Goal: Task Accomplishment & Management: Use online tool/utility

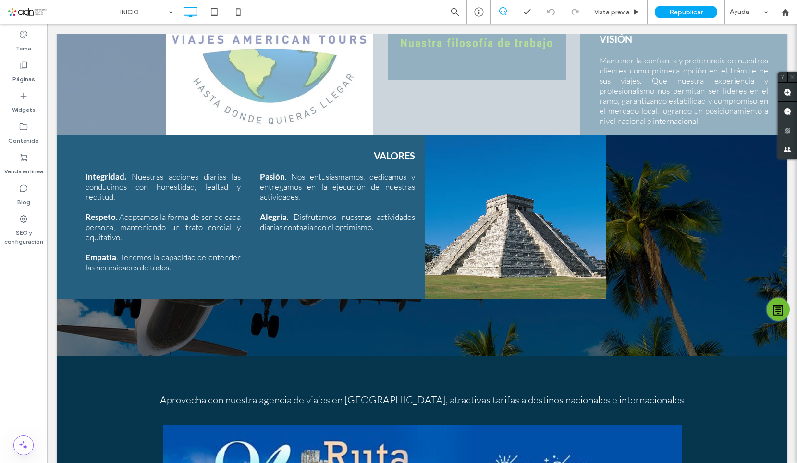
scroll to position [240, 0]
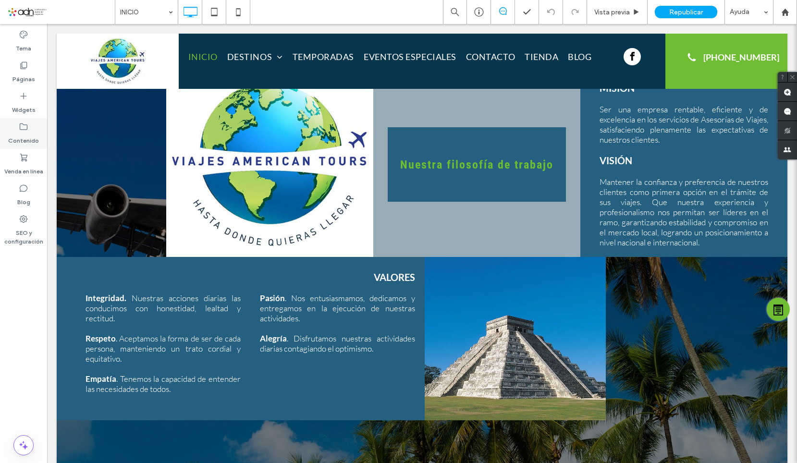
click at [26, 137] on label "Contenido" at bounding box center [23, 138] width 31 height 13
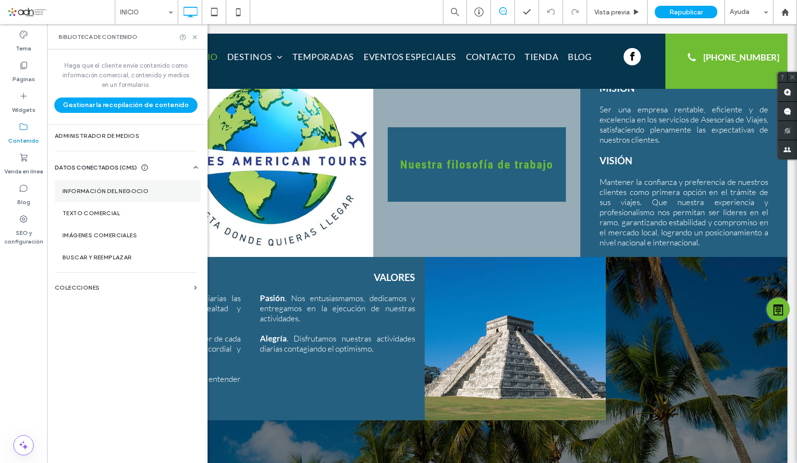
click at [102, 188] on label "Información del negocio" at bounding box center [127, 191] width 131 height 7
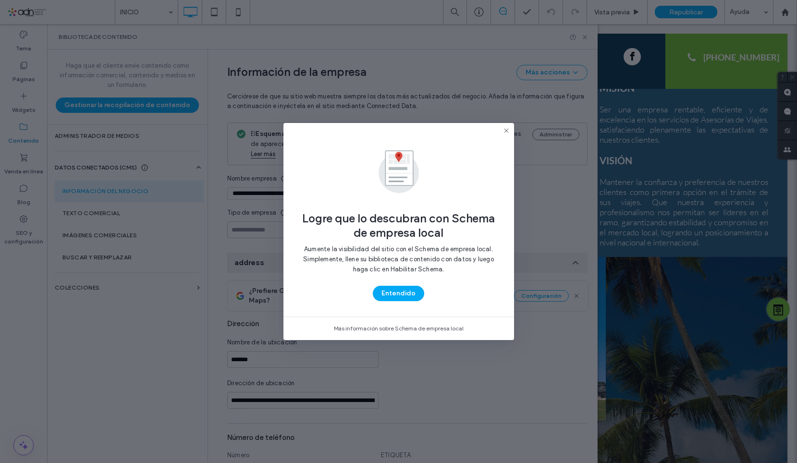
type input "**********"
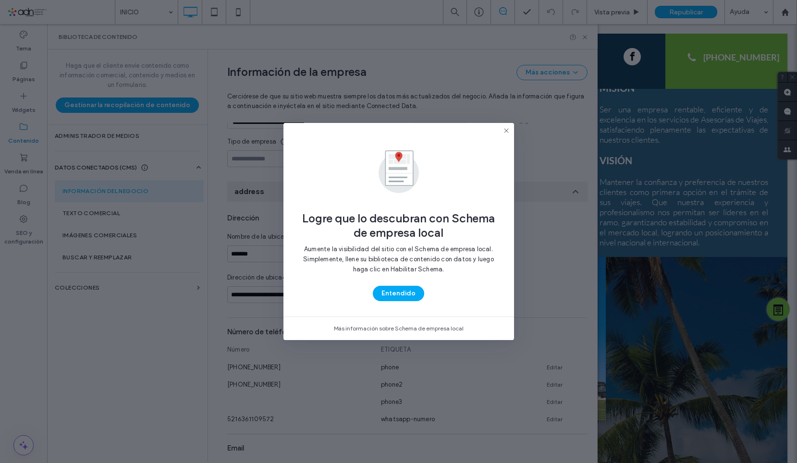
scroll to position [79, 0]
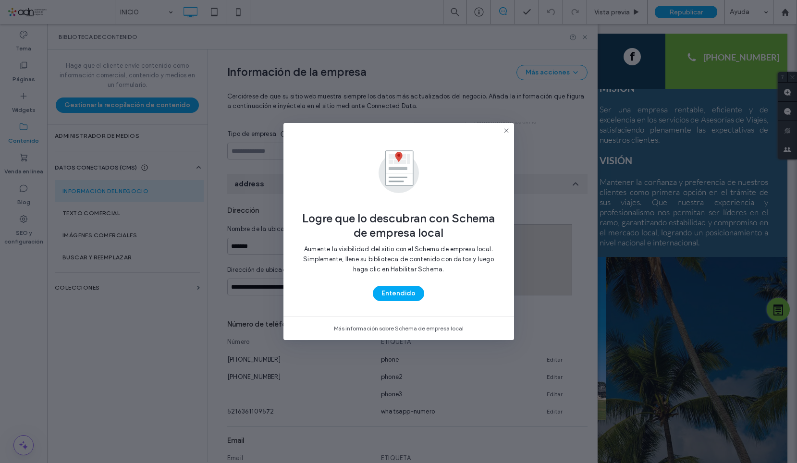
click at [409, 285] on div "Aumente la visibilidad del sitio con el Schema de empresa local. Simplemente, l…" at bounding box center [399, 263] width 200 height 46
click at [408, 289] on button "Entendido" at bounding box center [398, 293] width 51 height 15
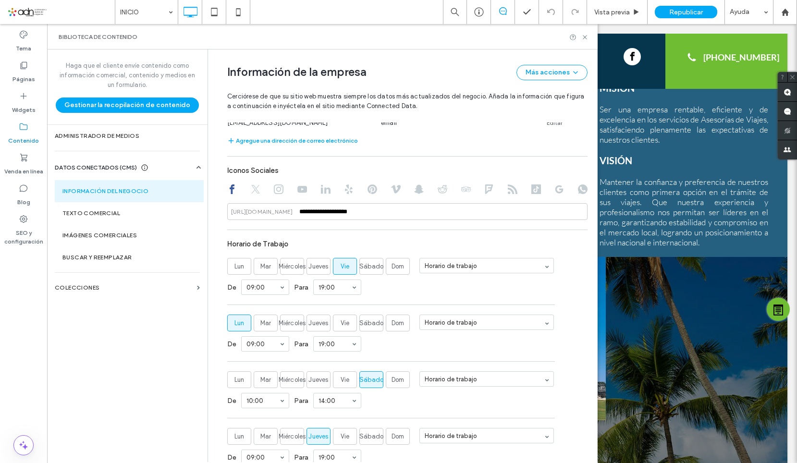
scroll to position [415, 0]
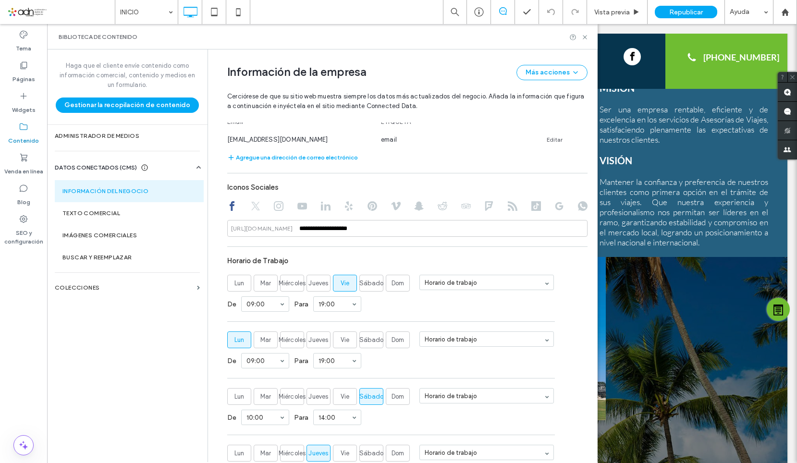
click at [274, 201] on div at bounding box center [279, 207] width 10 height 12
click at [274, 201] on icon at bounding box center [279, 206] width 10 height 10
click at [304, 222] on input at bounding box center [407, 228] width 360 height 17
paste input "**********"
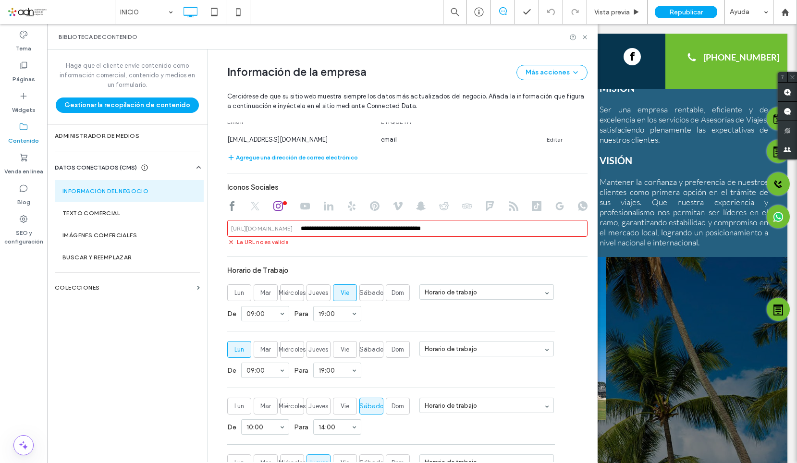
drag, startPoint x: 382, startPoint y: 216, endPoint x: 221, endPoint y: 238, distance: 162.5
click at [221, 238] on div "**********" at bounding box center [400, 177] width 375 height 1087
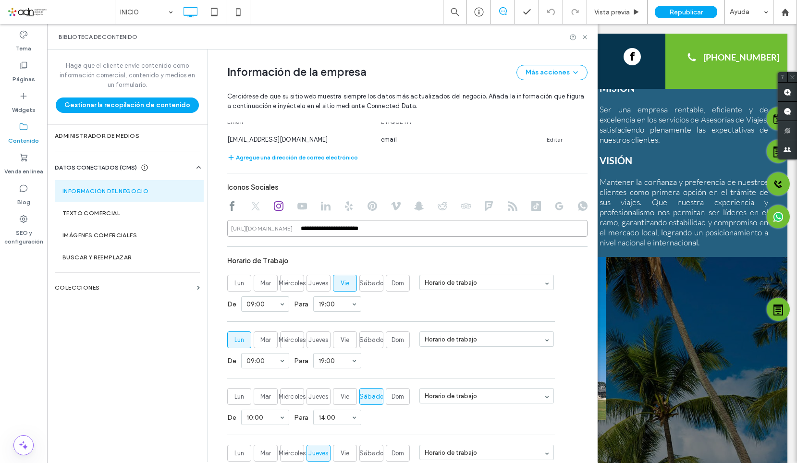
type input "**********"
click at [503, 140] on section "Email Email ETIQUETA viajesamericantours@gmail.com email Editar Agregue una dir…" at bounding box center [407, 129] width 360 height 68
click at [582, 41] on div "Biblioteca de contenido" at bounding box center [322, 36] width 551 height 25
click at [583, 37] on icon at bounding box center [584, 37] width 7 height 7
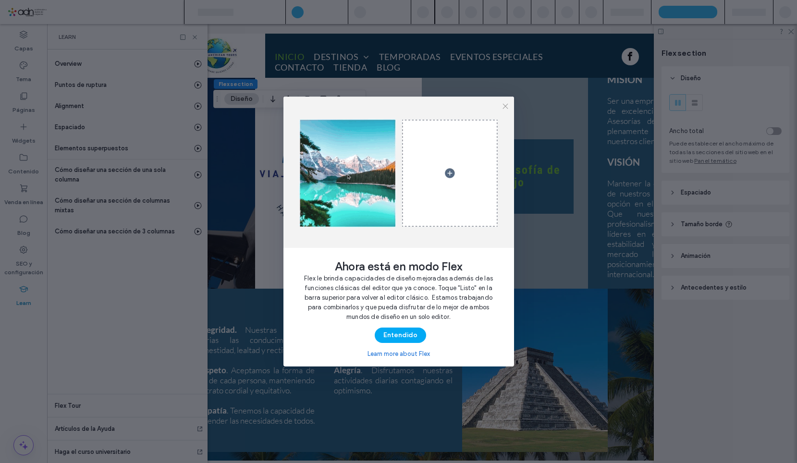
scroll to position [0, 111]
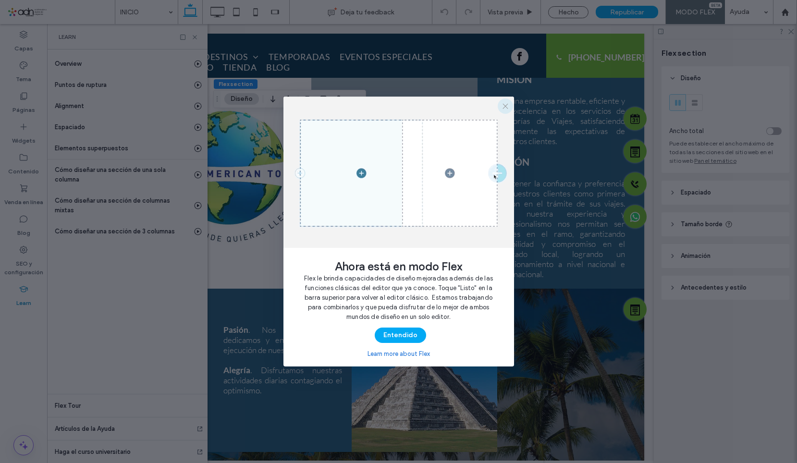
click at [507, 102] on icon "button" at bounding box center [506, 106] width 8 height 8
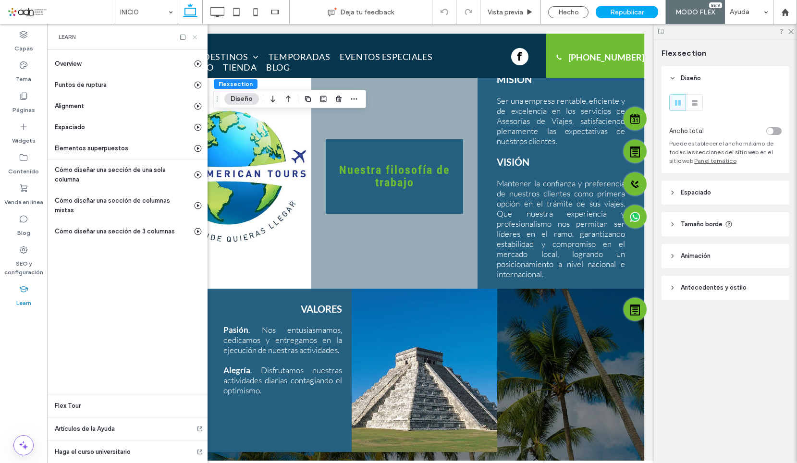
click at [193, 35] on use at bounding box center [195, 37] width 4 height 4
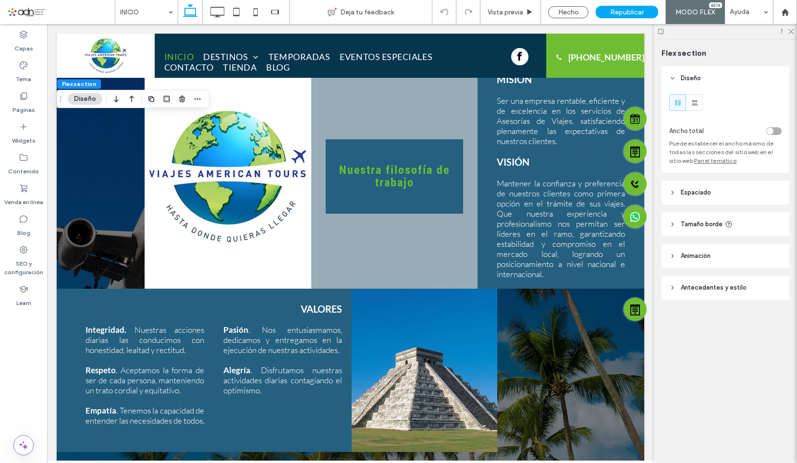
scroll to position [0, 0]
click at [791, 32] on use at bounding box center [791, 31] width 5 height 5
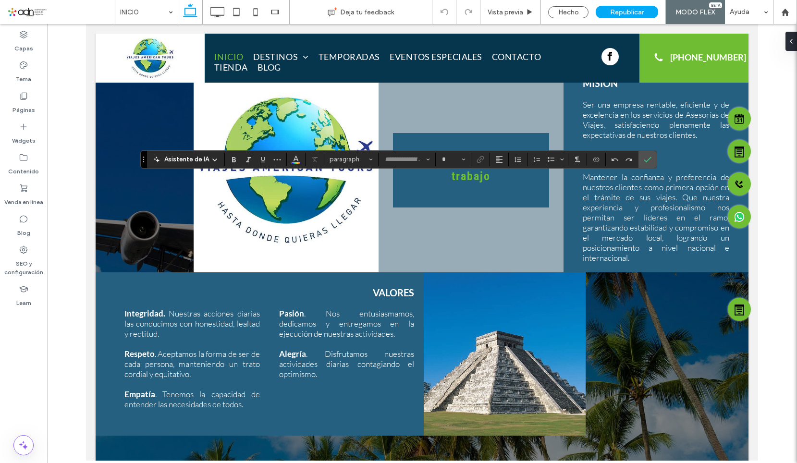
type input "****"
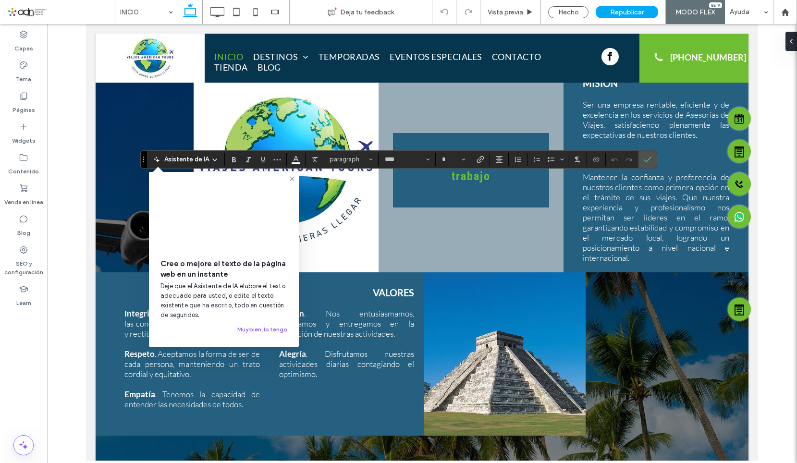
type input "**"
click at [294, 175] on icon at bounding box center [292, 179] width 8 height 8
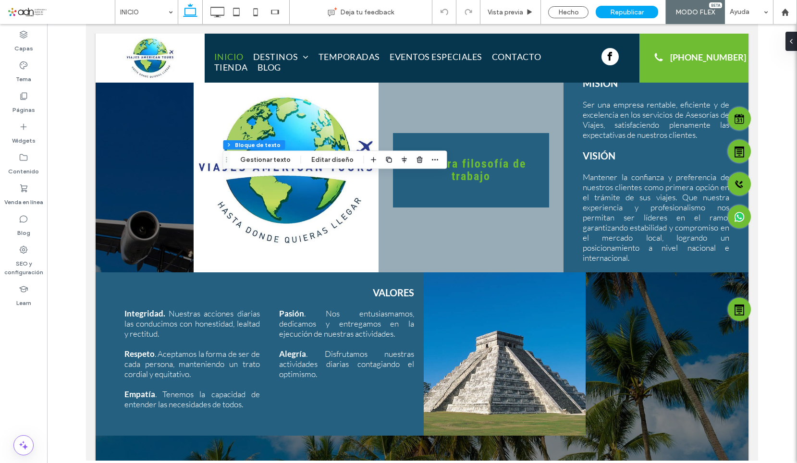
click at [328, 167] on div "Flex section Flex column Bloque de texto Gestionar texto Editar diseño" at bounding box center [335, 160] width 224 height 18
click at [327, 161] on button "Editar diseño" at bounding box center [332, 160] width 55 height 12
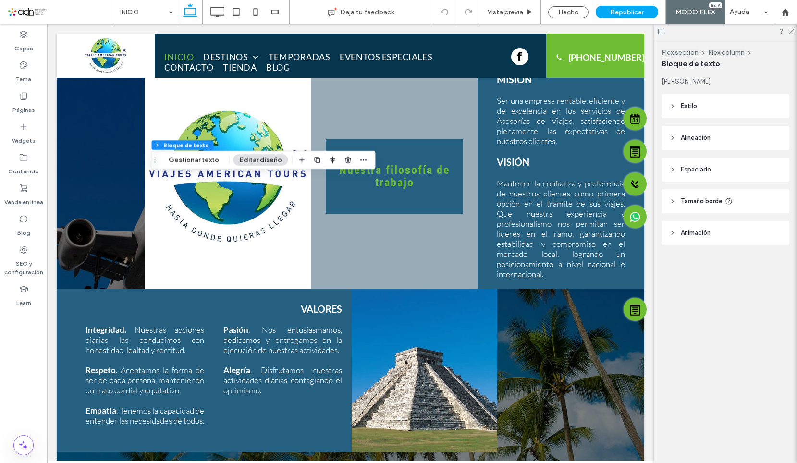
click at [706, 231] on span "Animación" at bounding box center [696, 233] width 30 height 10
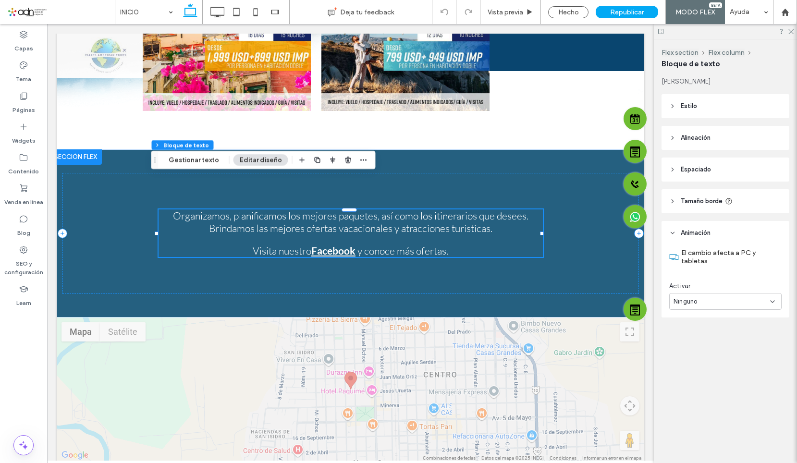
click at [703, 206] on span "Tamaño borde" at bounding box center [702, 202] width 42 height 10
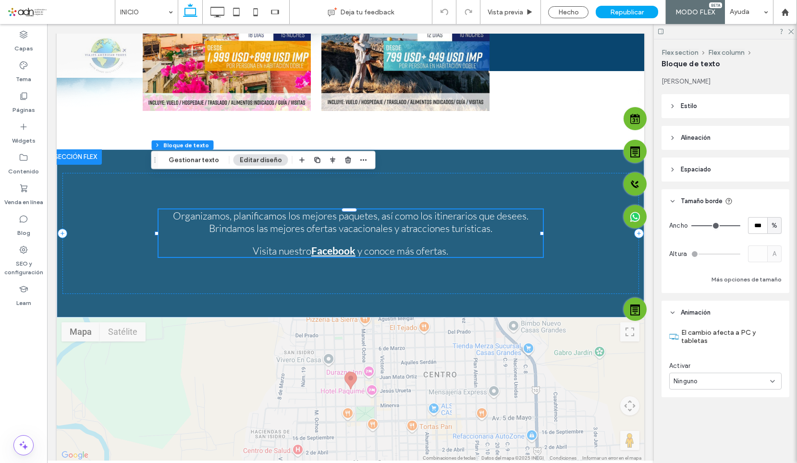
click at [703, 170] on span "Espaciado" at bounding box center [696, 170] width 30 height 10
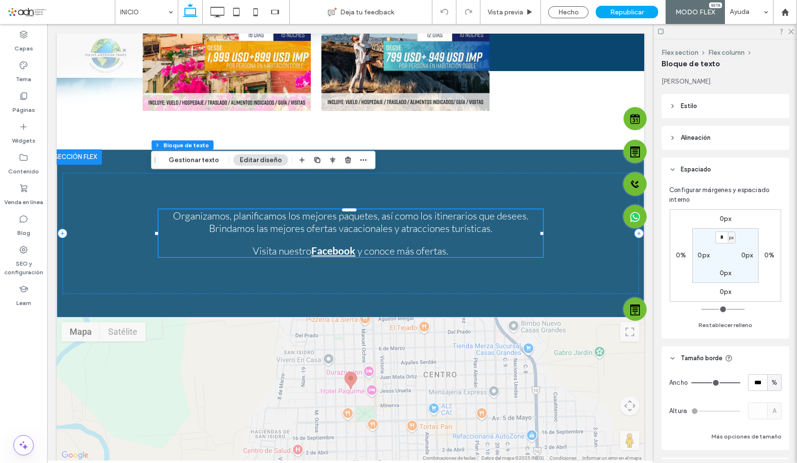
click at [702, 142] on span "Alineación" at bounding box center [696, 138] width 30 height 10
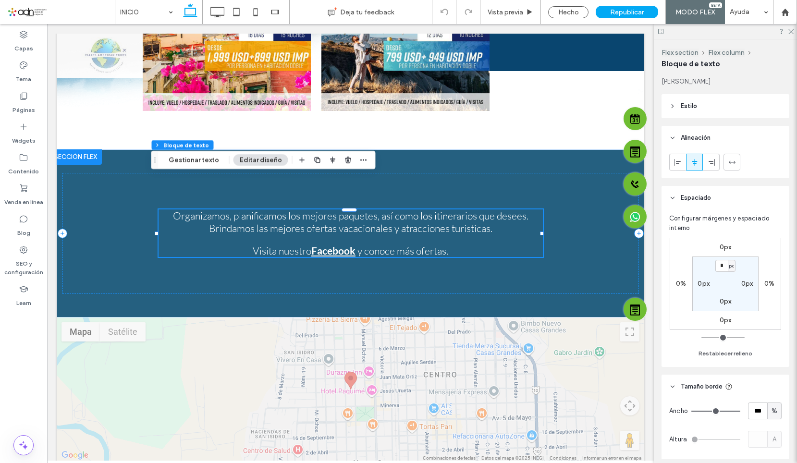
click at [704, 107] on header "Estilo" at bounding box center [726, 106] width 128 height 24
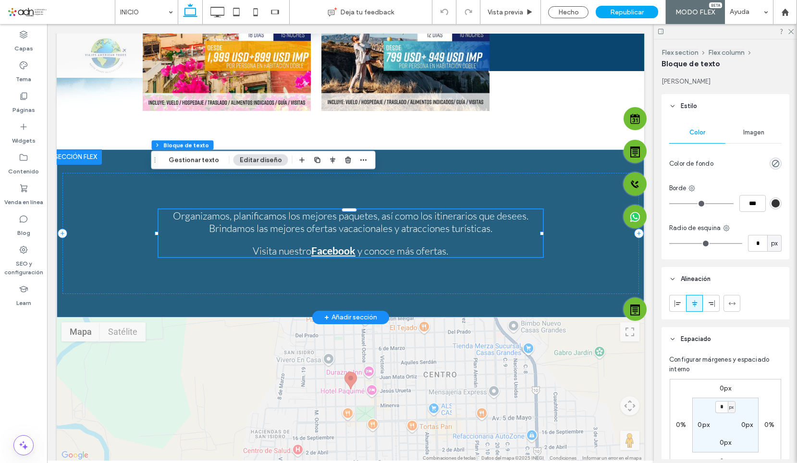
click at [354, 256] on div at bounding box center [349, 256] width 384 height 0
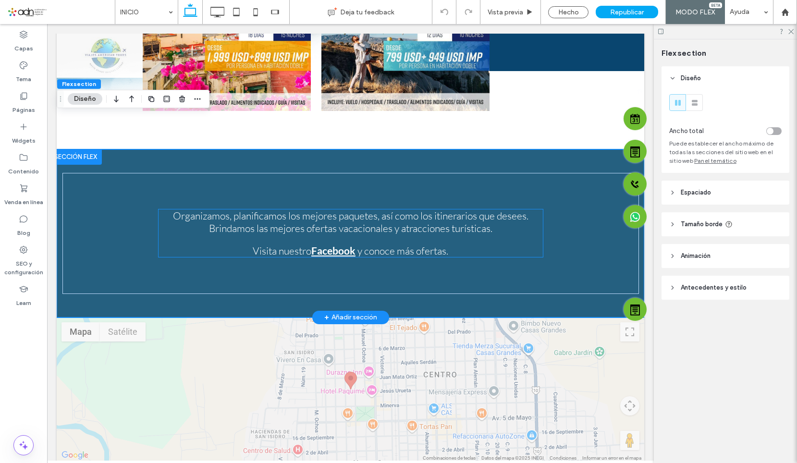
click at [358, 245] on span "y conoce más ofertas." at bounding box center [403, 251] width 91 height 12
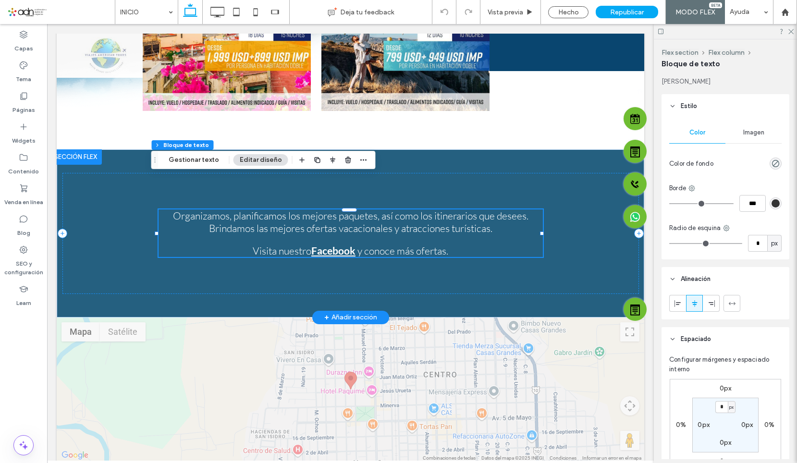
click at [358, 245] on span "y conoce más ofertas." at bounding box center [403, 251] width 91 height 12
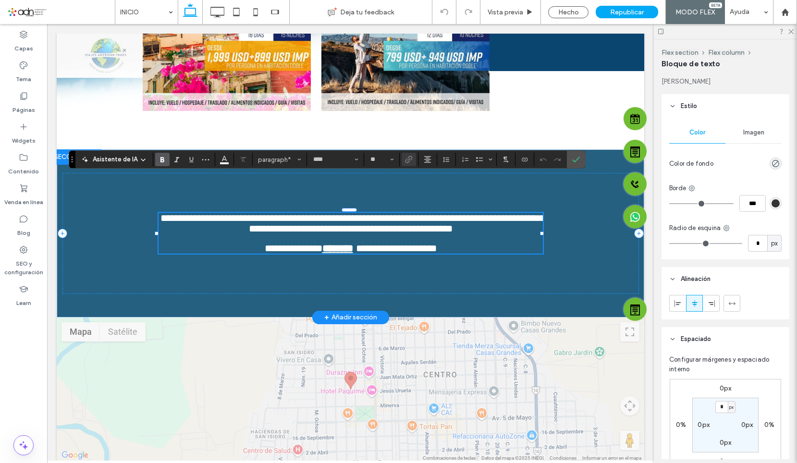
click at [356, 244] on span "**********" at bounding box center [396, 249] width 81 height 10
click at [337, 244] on strong "********" at bounding box center [337, 249] width 31 height 10
click at [336, 244] on strong "********" at bounding box center [337, 249] width 31 height 10
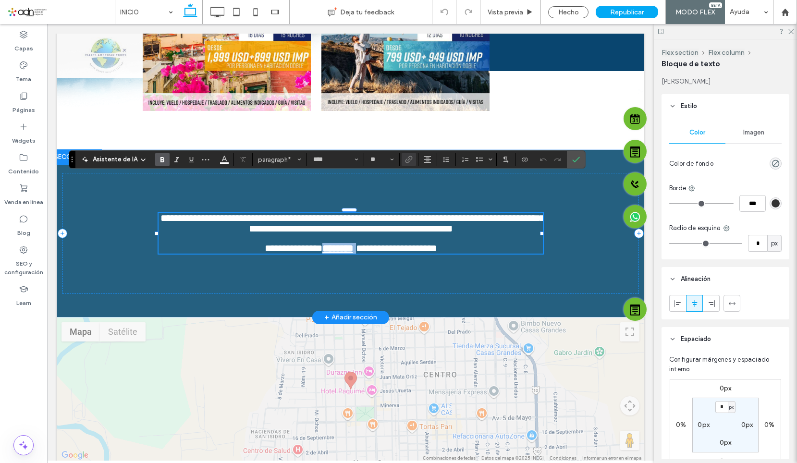
click at [336, 244] on strong "********" at bounding box center [337, 249] width 31 height 10
copy p "********"
click at [791, 35] on div at bounding box center [725, 31] width 143 height 15
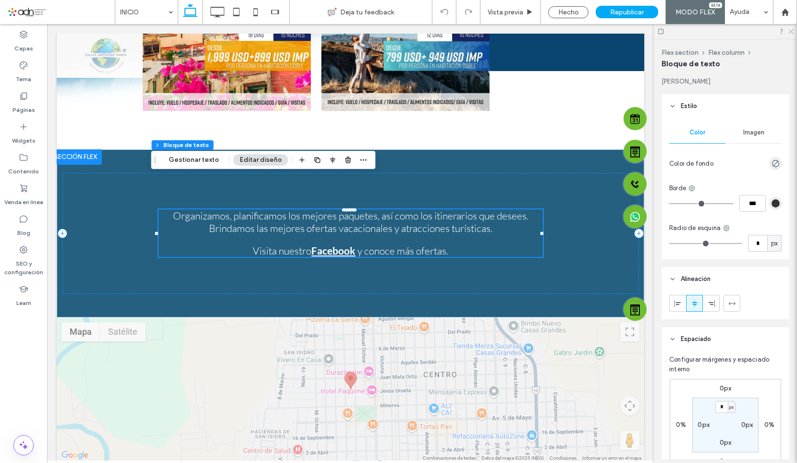
click at [791, 32] on use at bounding box center [791, 31] width 5 height 5
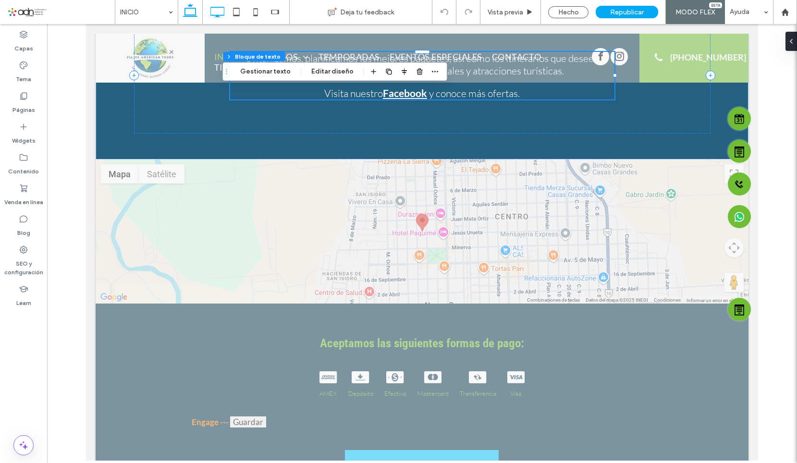
click at [220, 14] on icon at bounding box center [217, 11] width 19 height 19
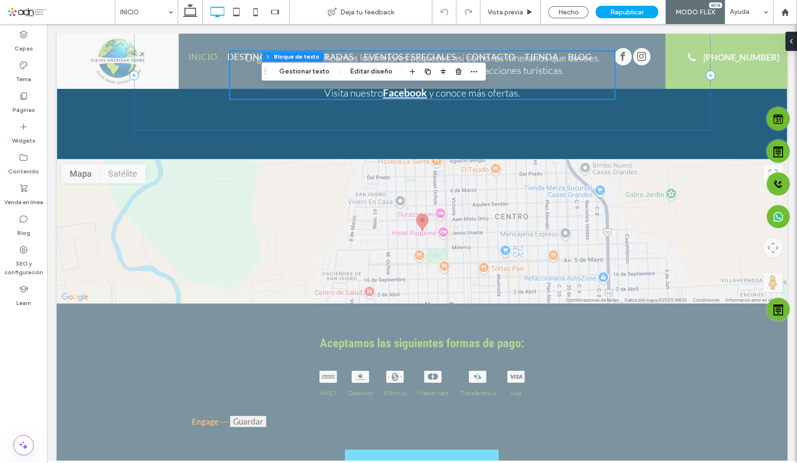
scroll to position [2312, 0]
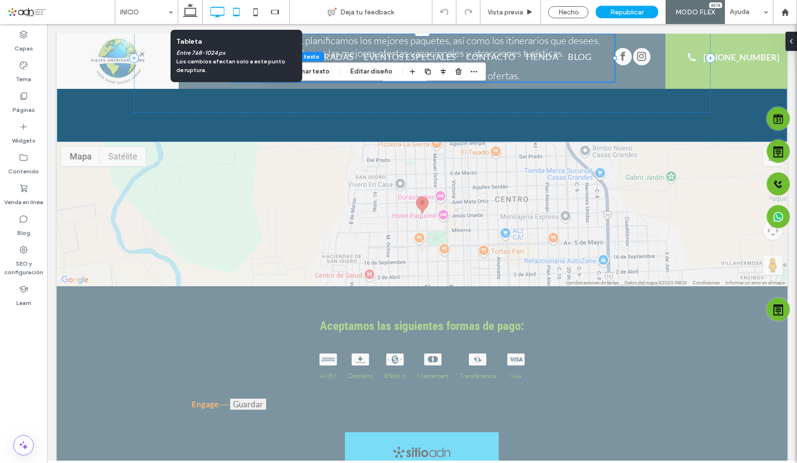
click at [236, 11] on icon at bounding box center [236, 11] width 19 height 19
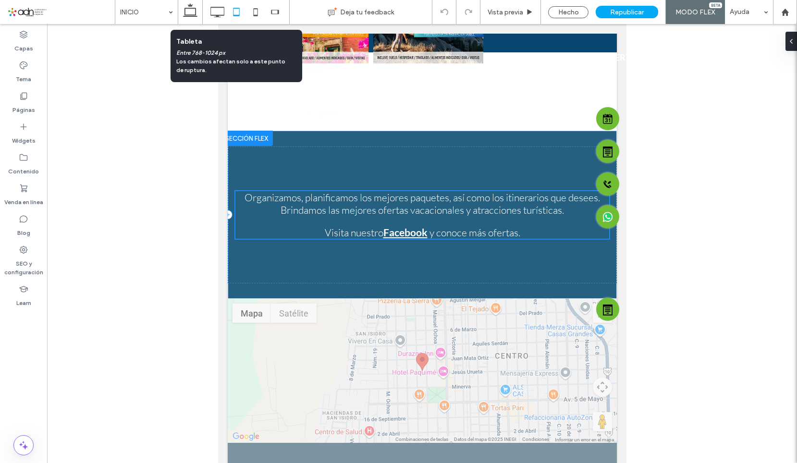
scroll to position [2399, 0]
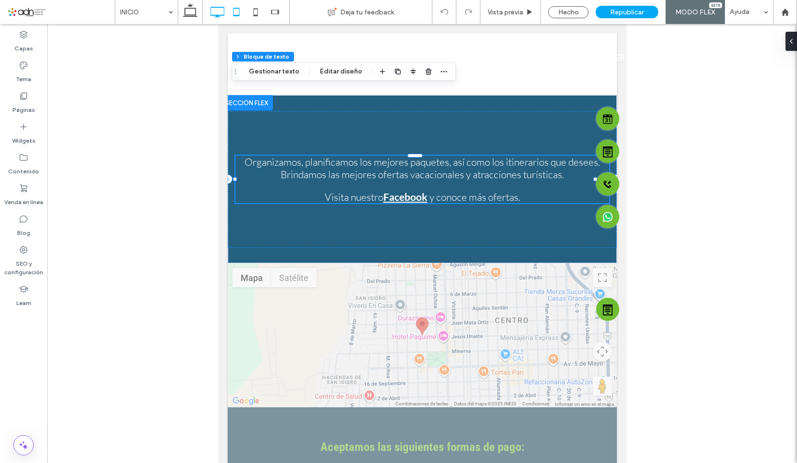
click at [213, 11] on icon at bounding box center [217, 11] width 19 height 19
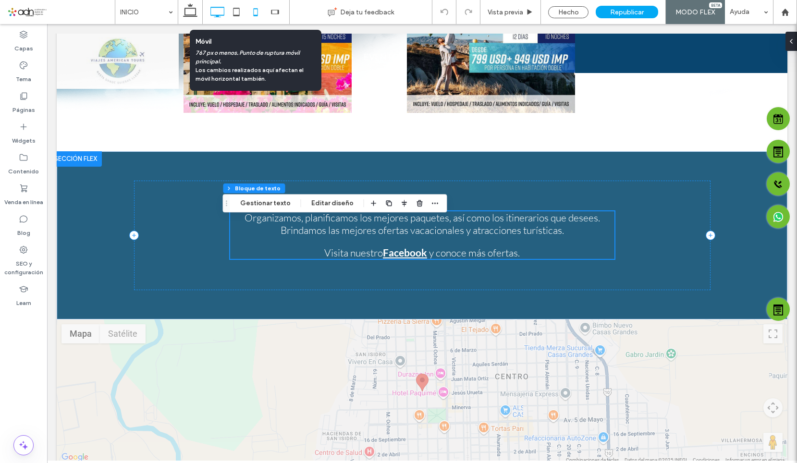
scroll to position [2125, 0]
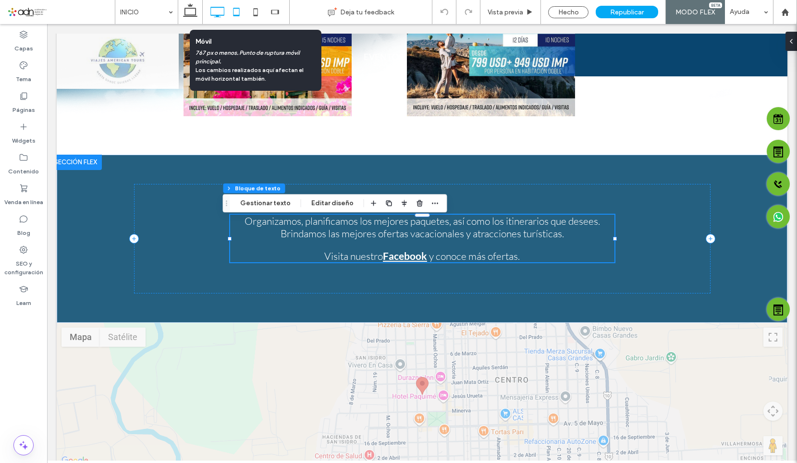
click at [240, 12] on icon at bounding box center [236, 11] width 19 height 19
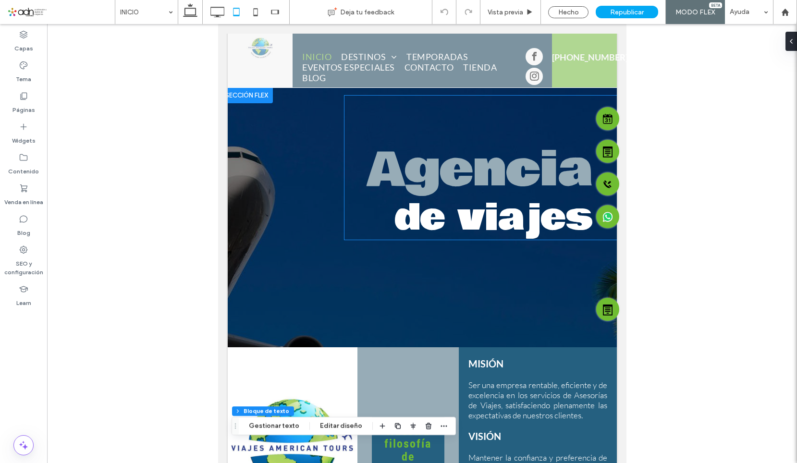
scroll to position [0, 0]
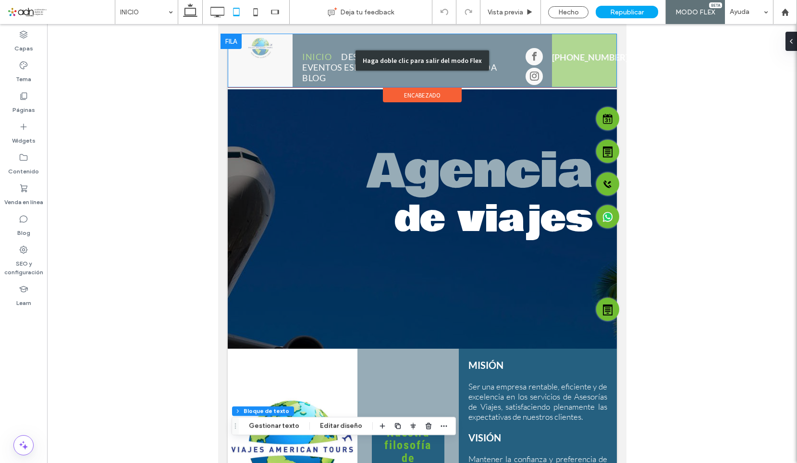
click at [507, 62] on div "Haga doble clic para salir del modo Flex" at bounding box center [421, 61] width 389 height 54
click at [517, 63] on div "Haga doble clic para salir del modo Flex" at bounding box center [421, 61] width 389 height 54
click at [516, 48] on nav "INICIO DESTINOS MÉXICO ESTADOS UNIDOS EUROPA CANADÁ CENTRO Y SUDAMÉRICA CRUCERO…" at bounding box center [406, 67] width 219 height 38
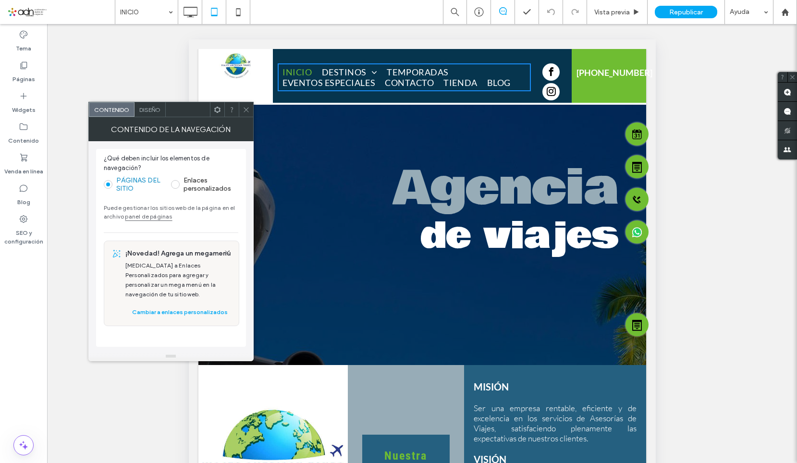
click at [503, 63] on nav "INICIO DESTINOS MÉXICO ESTADOS UNIDOS EUROPA CANADÁ CENTRO Y SUDAMÉRICA CRUCERO…" at bounding box center [403, 77] width 253 height 28
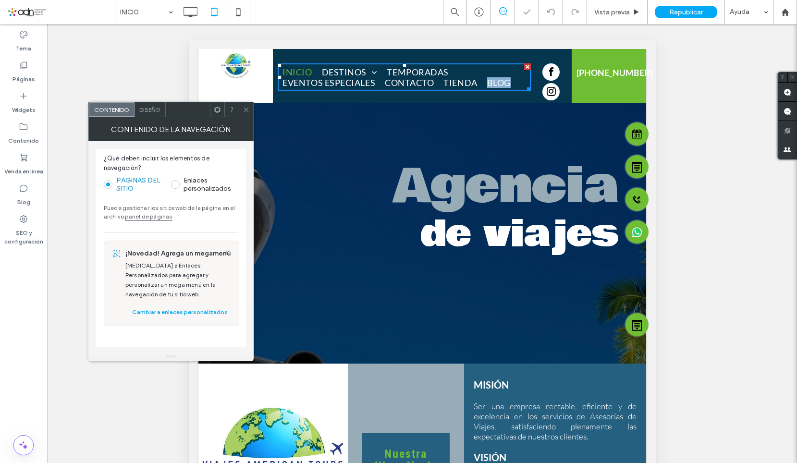
drag, startPoint x: 244, startPoint y: 107, endPoint x: 297, endPoint y: 62, distance: 69.2
click at [244, 107] on icon at bounding box center [246, 109] width 7 height 7
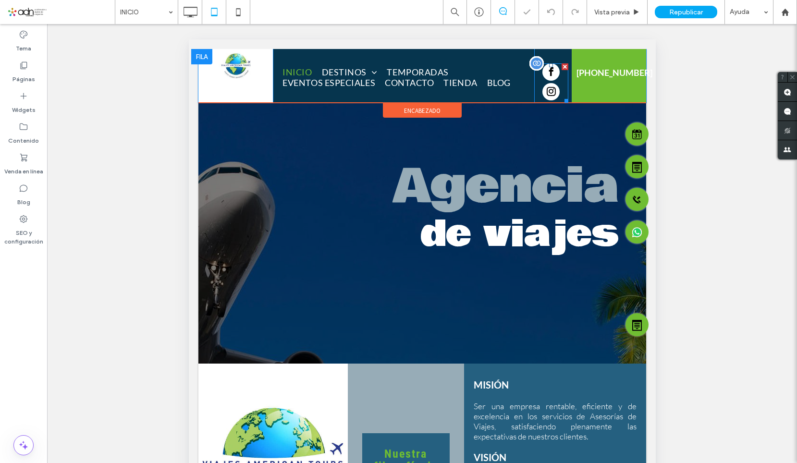
click at [545, 89] on span "instagram" at bounding box center [550, 91] width 17 height 17
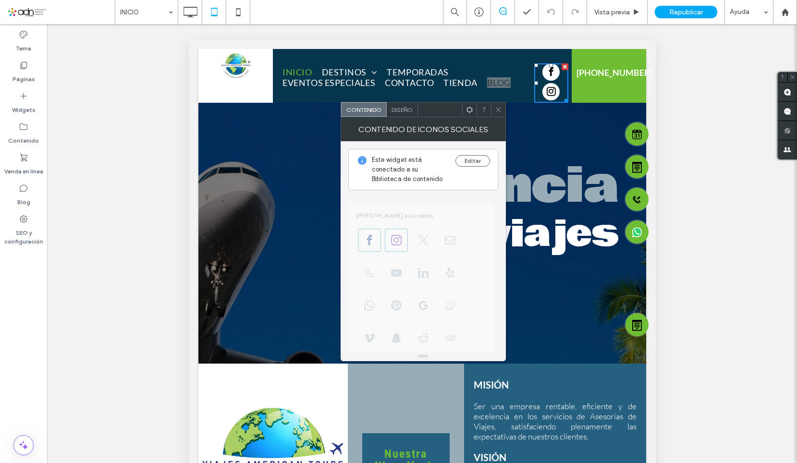
click at [496, 107] on icon at bounding box center [498, 109] width 7 height 7
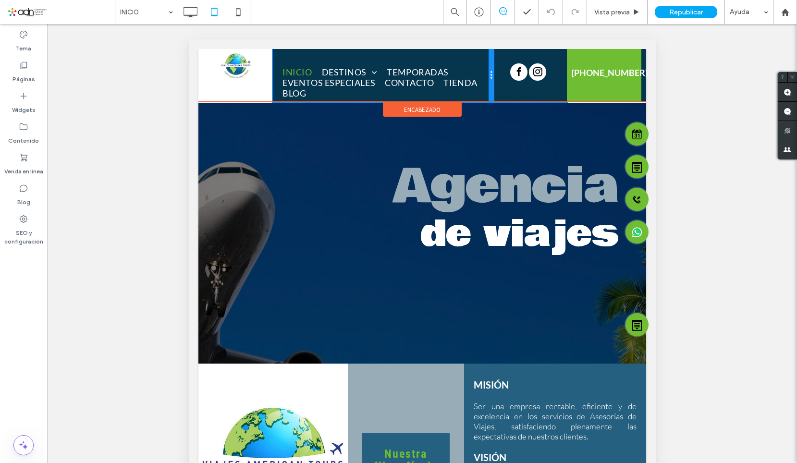
drag, startPoint x: 527, startPoint y: 82, endPoint x: 506, endPoint y: 90, distance: 22.8
click at [506, 90] on div "Click To Paste Click To Paste Click To Paste Click To Paste INICIO DESTINOS MÉX…" at bounding box center [422, 75] width 448 height 53
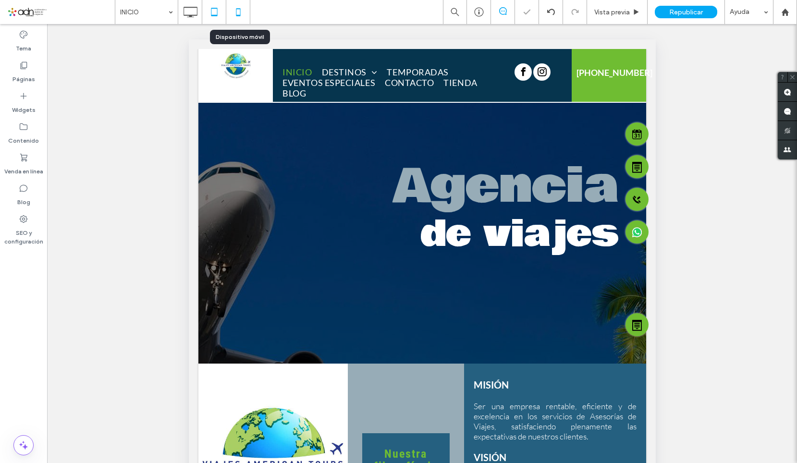
click at [237, 10] on icon at bounding box center [238, 11] width 19 height 19
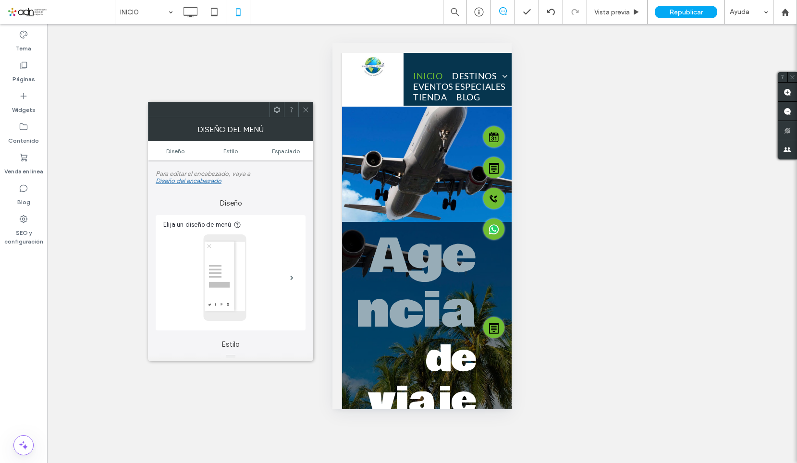
click at [305, 114] on span at bounding box center [305, 109] width 7 height 14
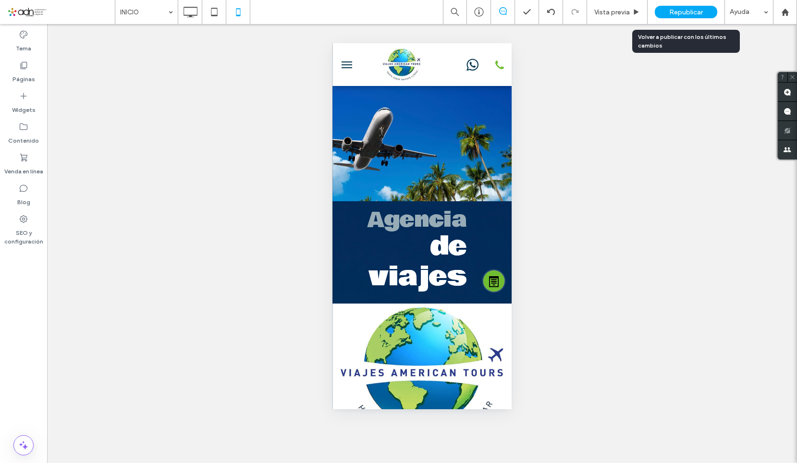
click at [676, 13] on span "Republicar" at bounding box center [686, 12] width 34 height 8
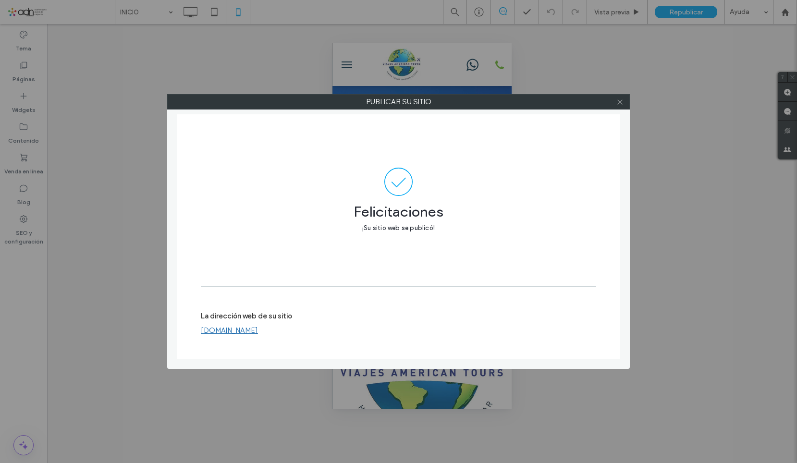
click at [623, 107] on span at bounding box center [620, 102] width 7 height 14
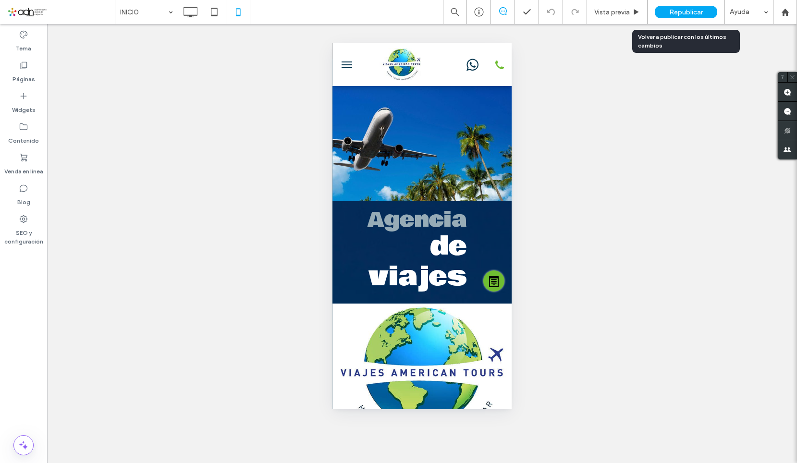
click at [686, 7] on div "Republicar" at bounding box center [686, 12] width 62 height 12
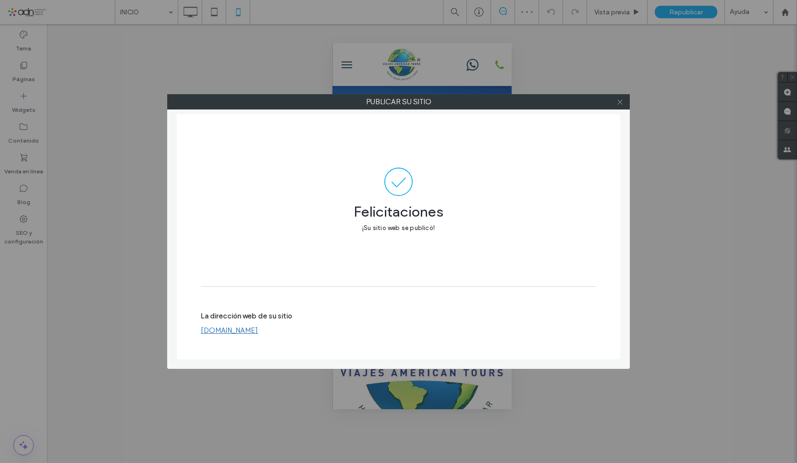
click at [619, 102] on icon at bounding box center [620, 102] width 7 height 7
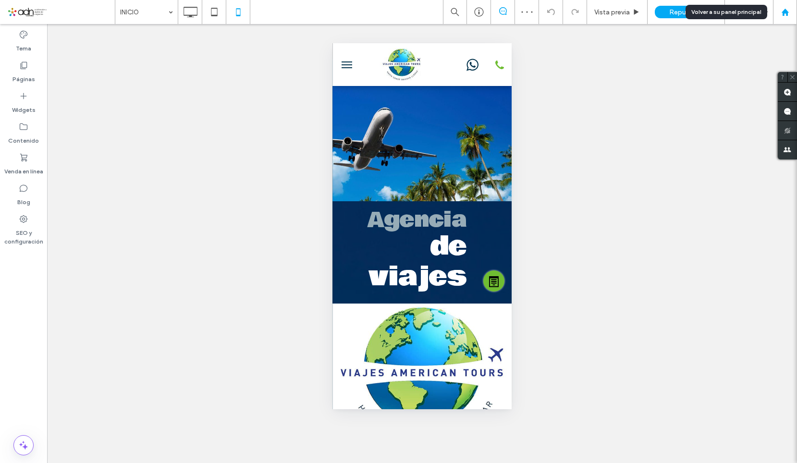
click at [776, 12] on div at bounding box center [785, 12] width 23 height 8
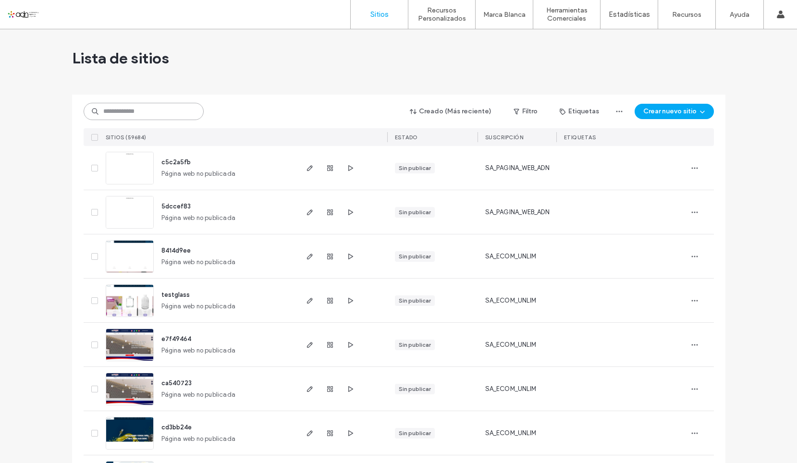
click at [147, 112] on input at bounding box center [144, 111] width 120 height 17
paste input "**********"
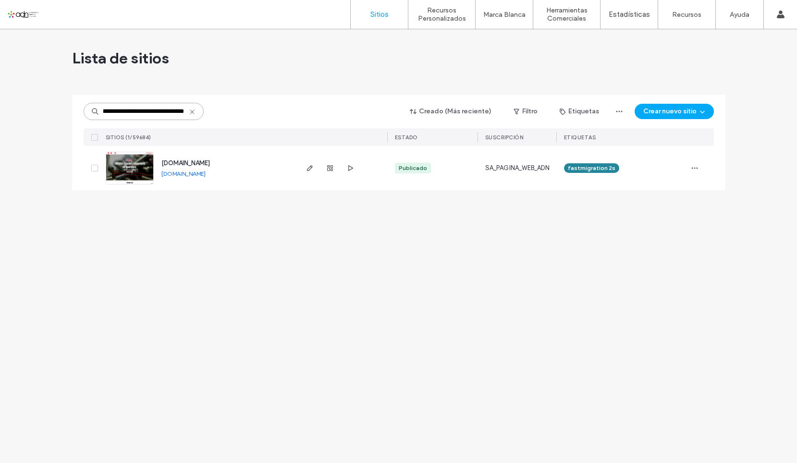
type input "**********"
drag, startPoint x: 140, startPoint y: 165, endPoint x: 133, endPoint y: 170, distance: 9.3
click at [133, 170] on img at bounding box center [129, 184] width 47 height 65
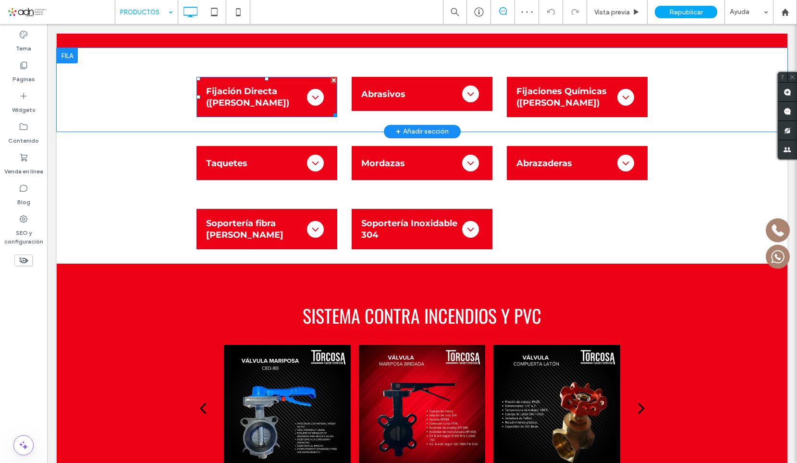
click at [307, 94] on span at bounding box center [267, 97] width 141 height 40
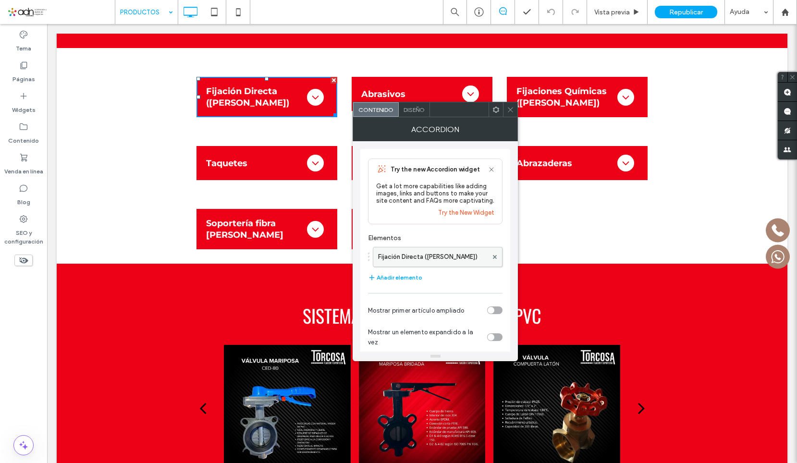
click at [421, 259] on label "Fijación Directa (FISCHER)" at bounding box center [433, 256] width 110 height 19
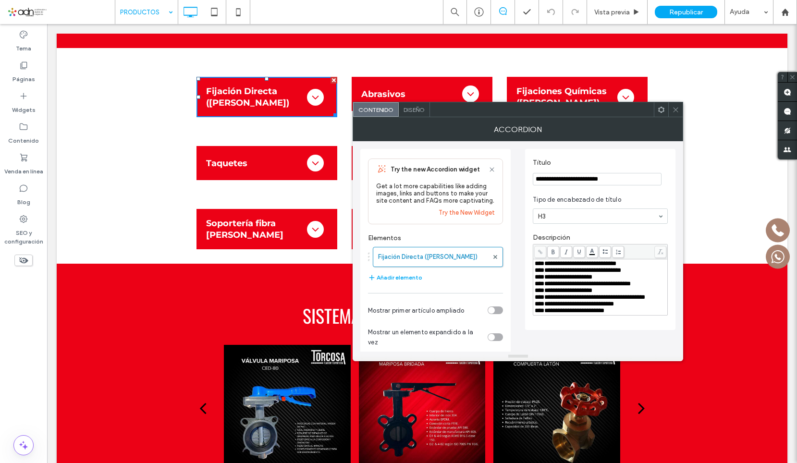
scroll to position [44, 0]
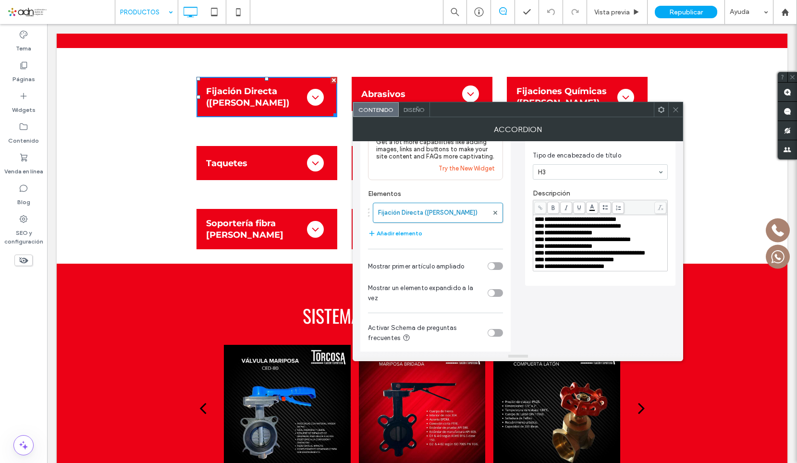
drag, startPoint x: 674, startPoint y: 105, endPoint x: 580, endPoint y: 0, distance: 140.2
click at [674, 105] on span at bounding box center [675, 109] width 7 height 14
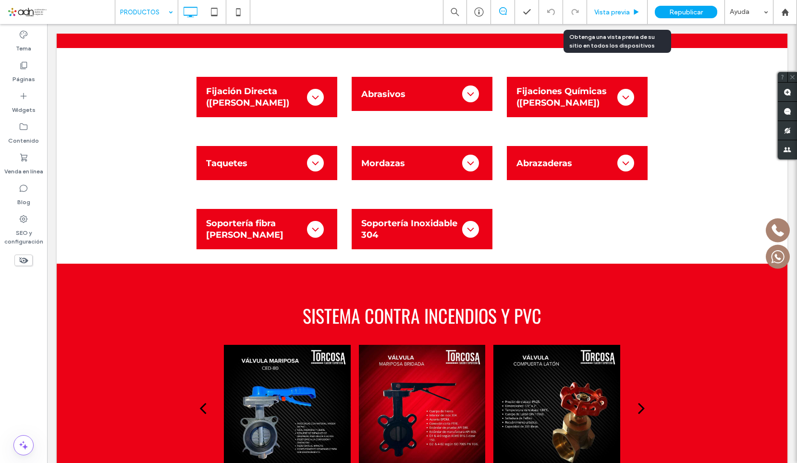
drag, startPoint x: 624, startPoint y: 16, endPoint x: 491, endPoint y: 34, distance: 134.4
click at [624, 16] on span "Vista previa" at bounding box center [612, 12] width 36 height 8
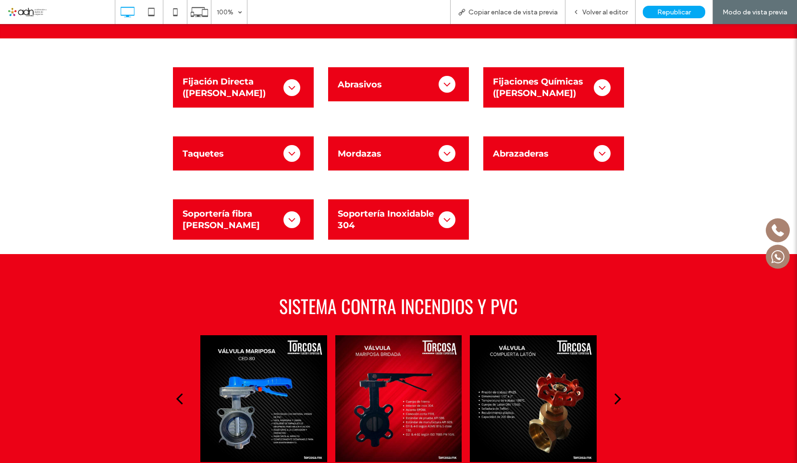
click at [289, 95] on div at bounding box center [292, 87] width 17 height 17
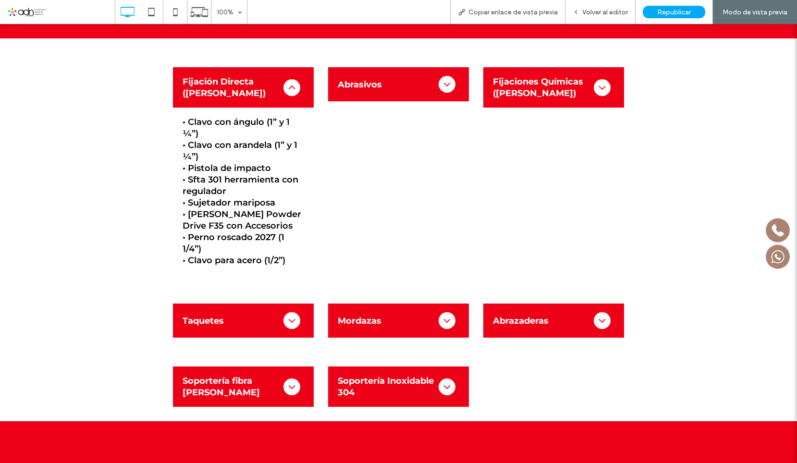
click at [458, 77] on div "Abrasivos" at bounding box center [398, 84] width 141 height 34
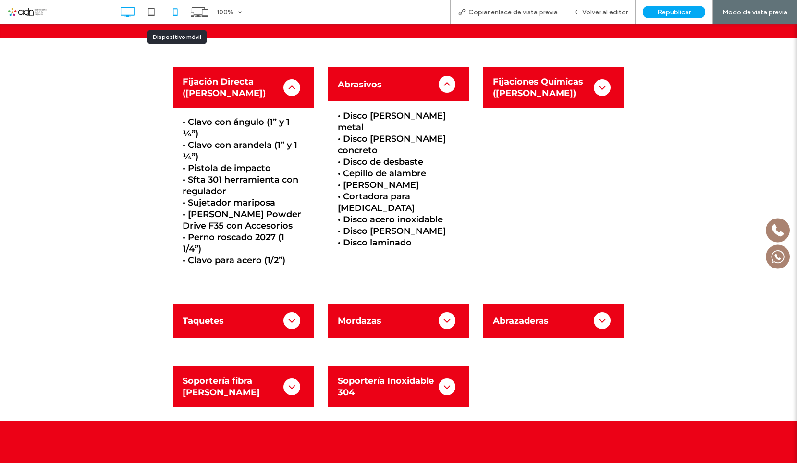
click at [173, 15] on use at bounding box center [175, 12] width 4 height 8
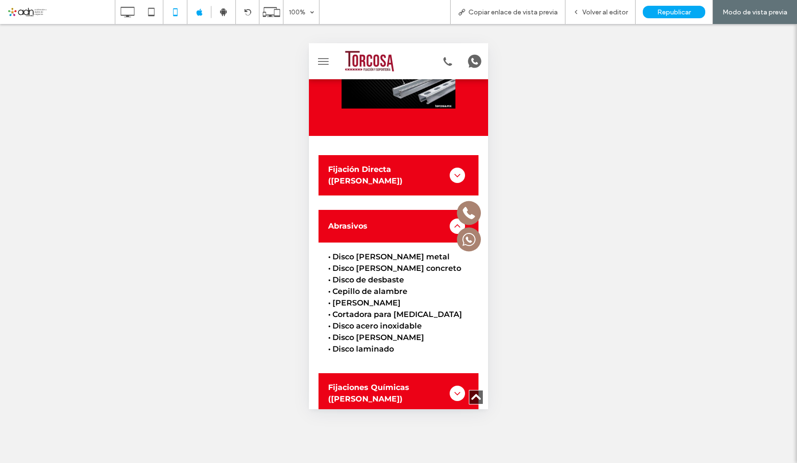
click at [381, 164] on h3 "Fijación Directa (FISCHER)" at bounding box center [389, 175] width 122 height 23
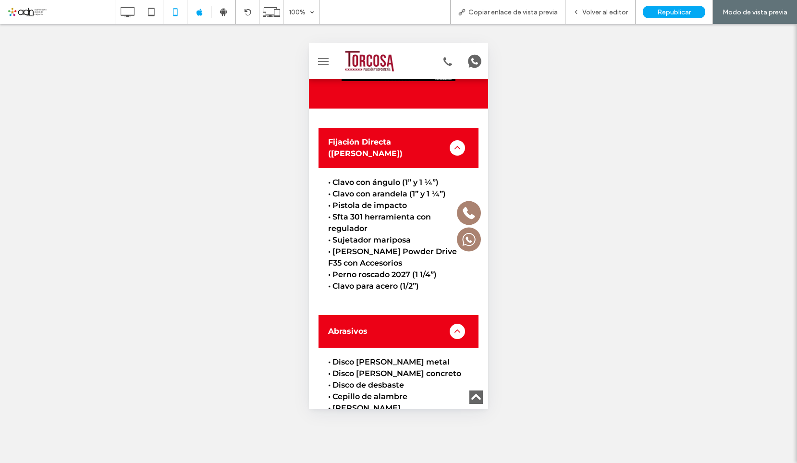
scroll to position [481, 0]
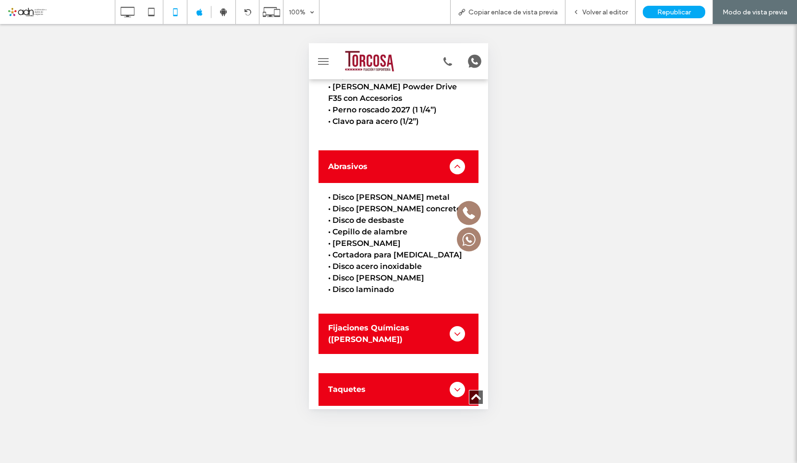
click at [393, 322] on h3 "Fijaciones Químicas (FISCHER)" at bounding box center [389, 333] width 122 height 23
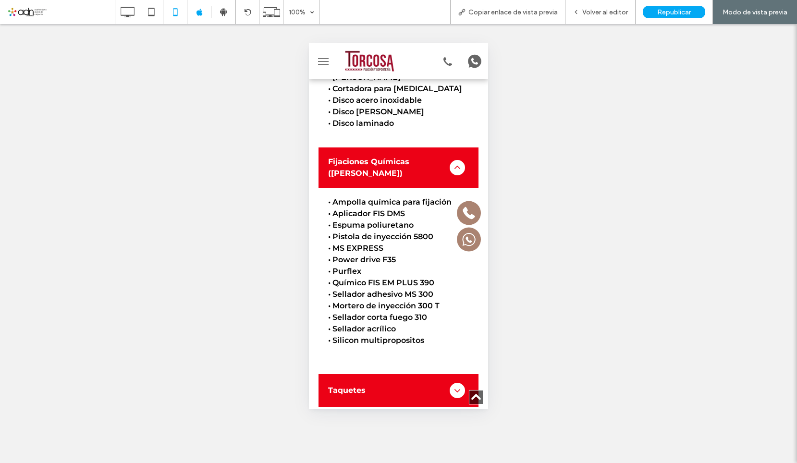
scroll to position [913, 0]
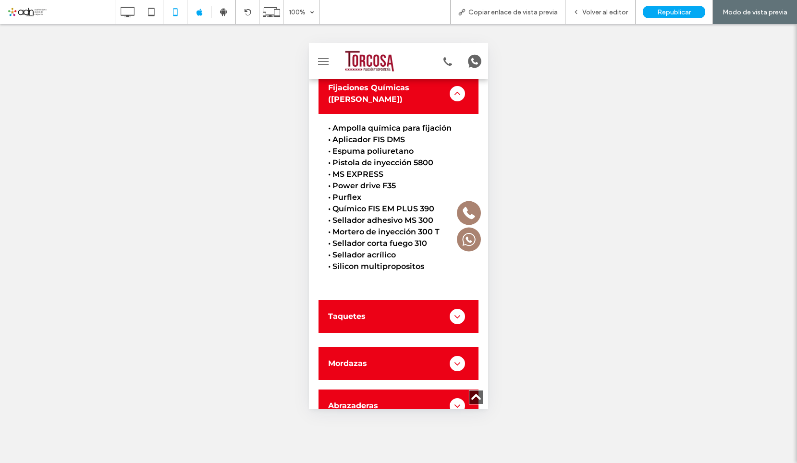
click at [399, 311] on div "Taquetes" at bounding box center [389, 317] width 122 height 12
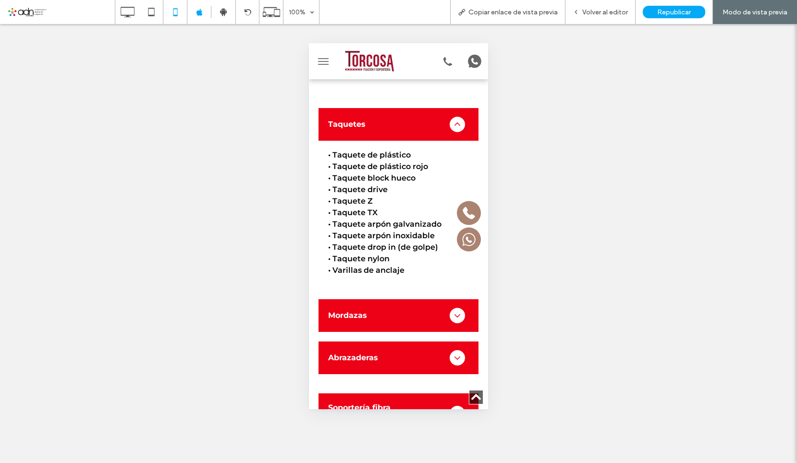
click at [402, 310] on div "Mordazas" at bounding box center [389, 316] width 122 height 12
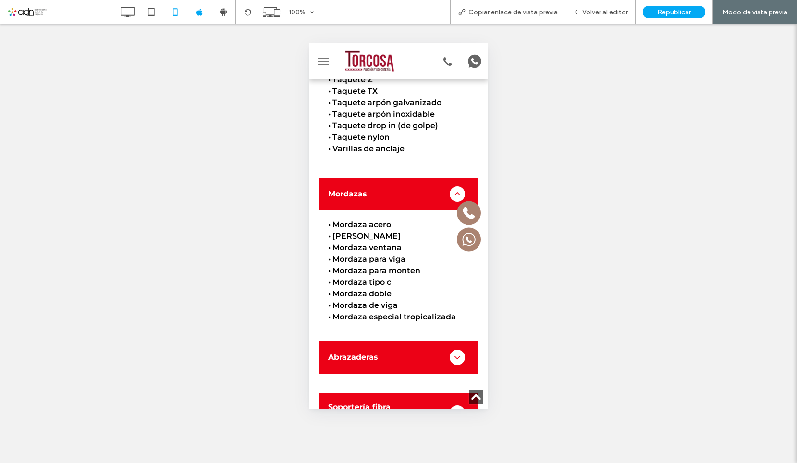
scroll to position [1297, 0]
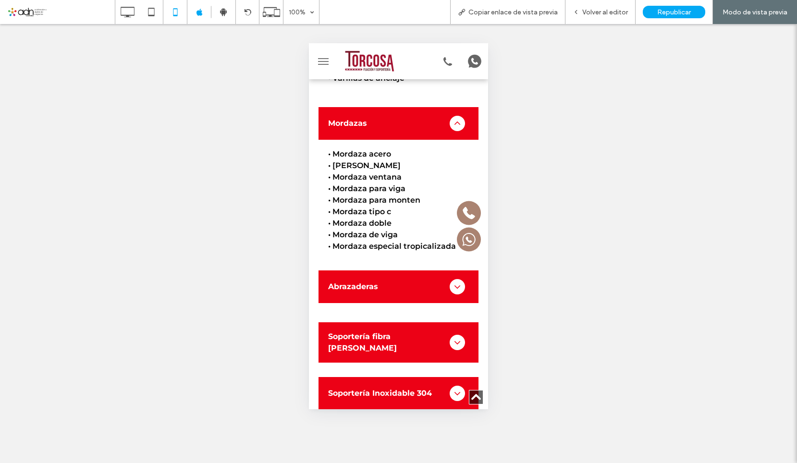
click at [387, 281] on div "Abrazaderas" at bounding box center [389, 287] width 122 height 12
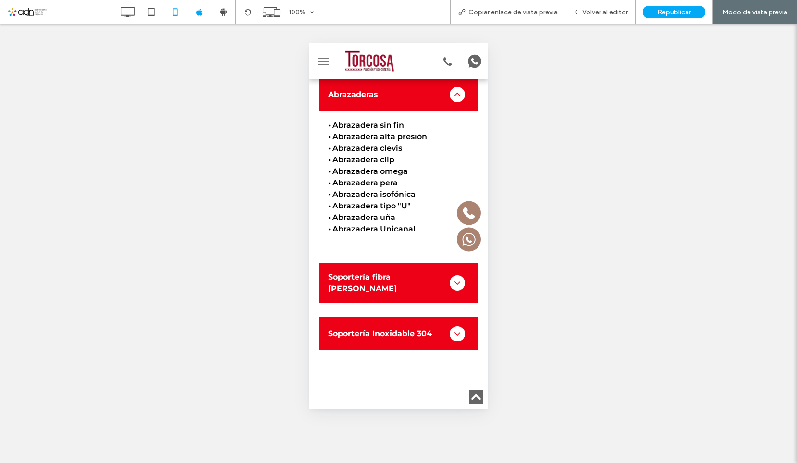
click at [386, 271] on h3 "Soportería fibra de vidrio" at bounding box center [389, 282] width 122 height 23
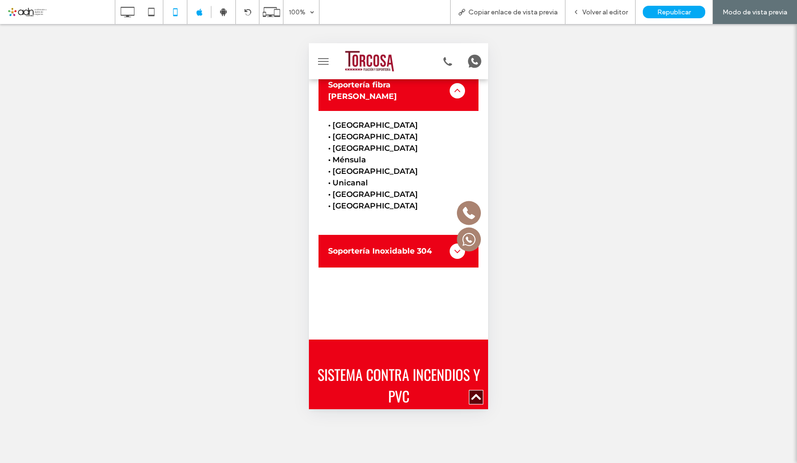
click at [383, 235] on div "Soportería Inoxidable 304" at bounding box center [399, 251] width 160 height 33
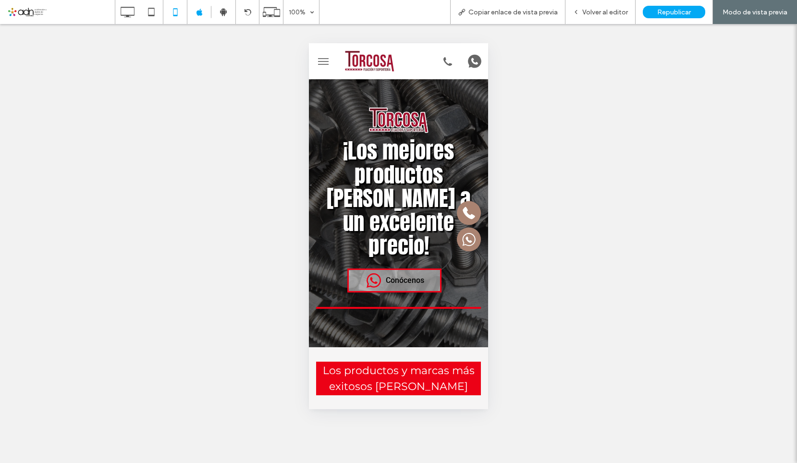
scroll to position [0, 0]
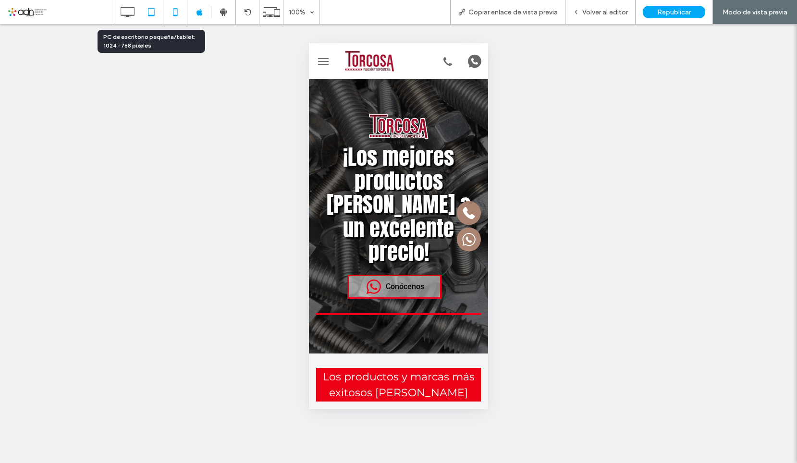
click at [156, 11] on icon at bounding box center [151, 11] width 19 height 19
